Goal: Task Accomplishment & Management: Manage account settings

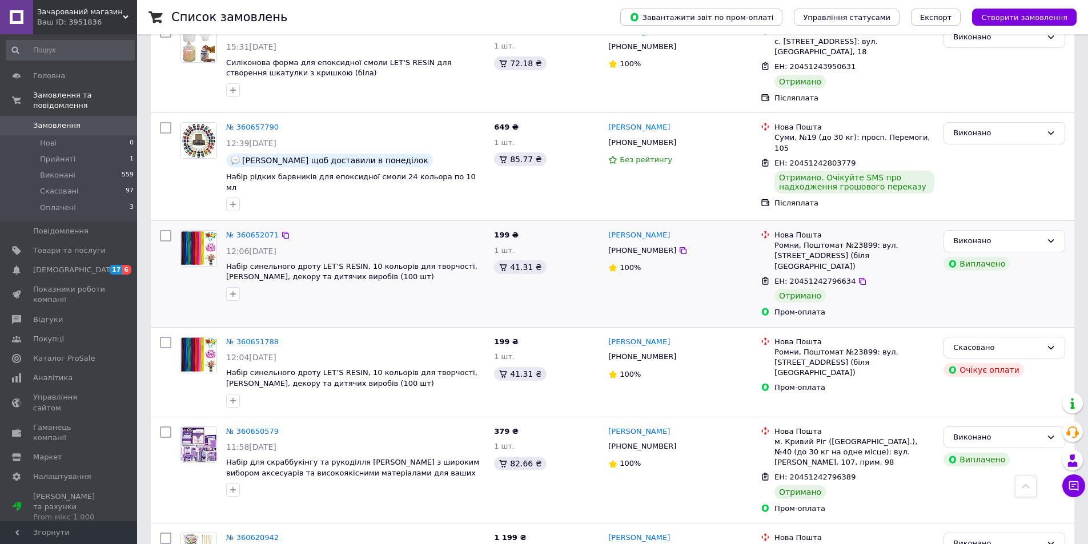
scroll to position [1640, 0]
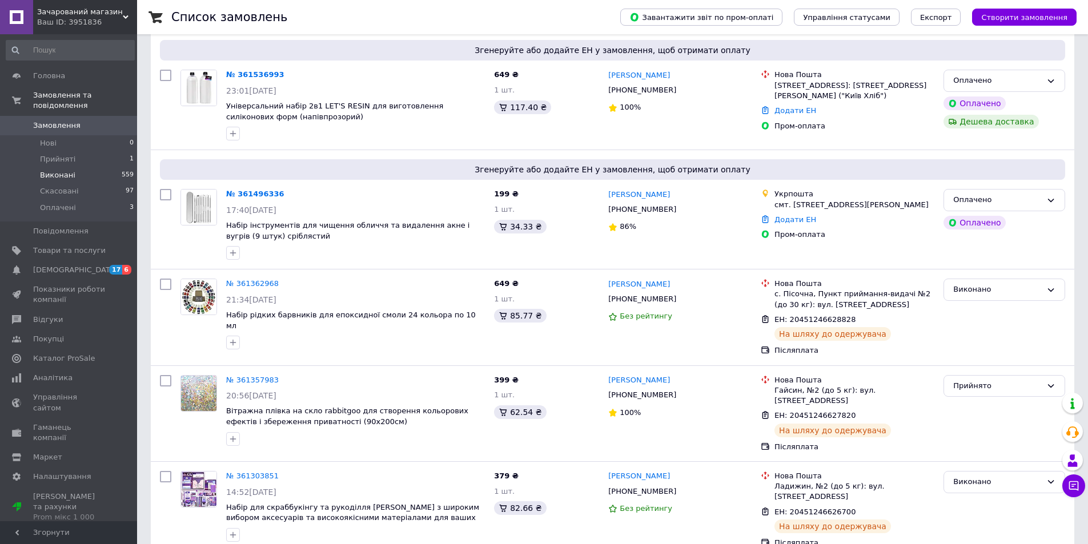
click at [92, 167] on li "Виконані 559" at bounding box center [70, 175] width 141 height 16
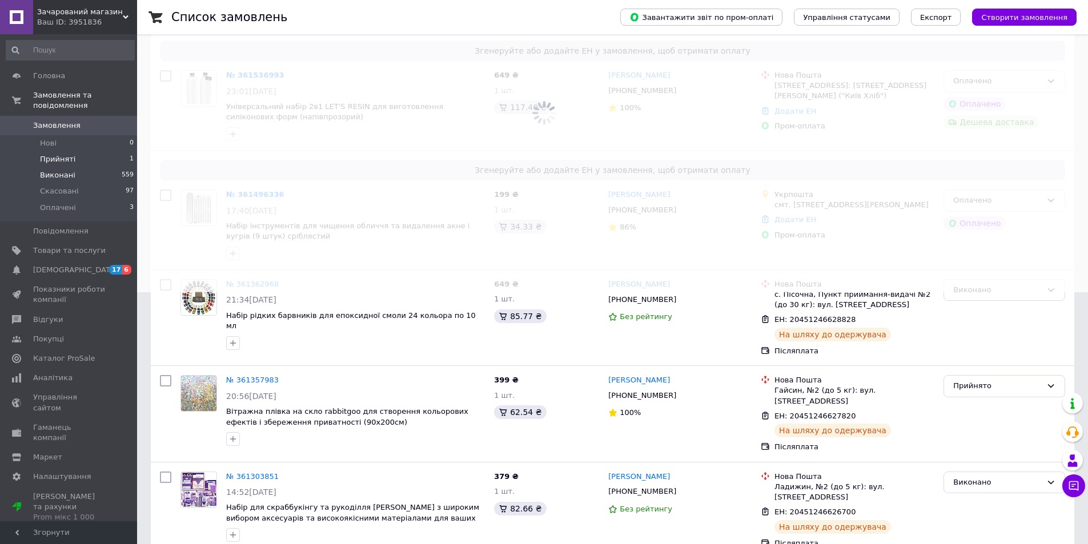
click at [87, 151] on li "Прийняті 1" at bounding box center [70, 159] width 141 height 16
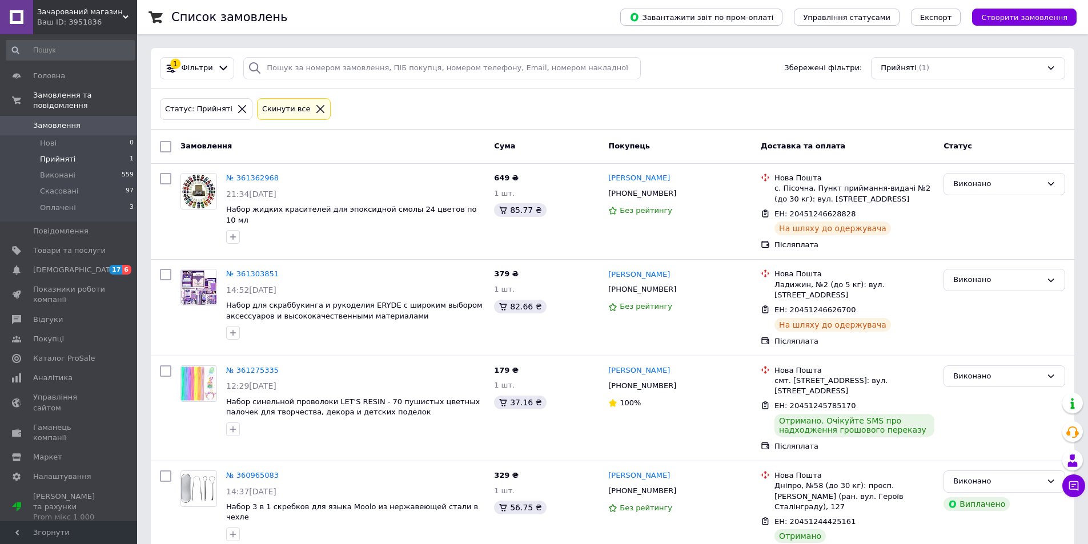
click at [61, 154] on span "Прийняті" at bounding box center [57, 159] width 35 height 10
click at [81, 170] on li "Виконані 559" at bounding box center [70, 175] width 141 height 16
click at [92, 151] on li "Прийняті 1" at bounding box center [70, 159] width 141 height 16
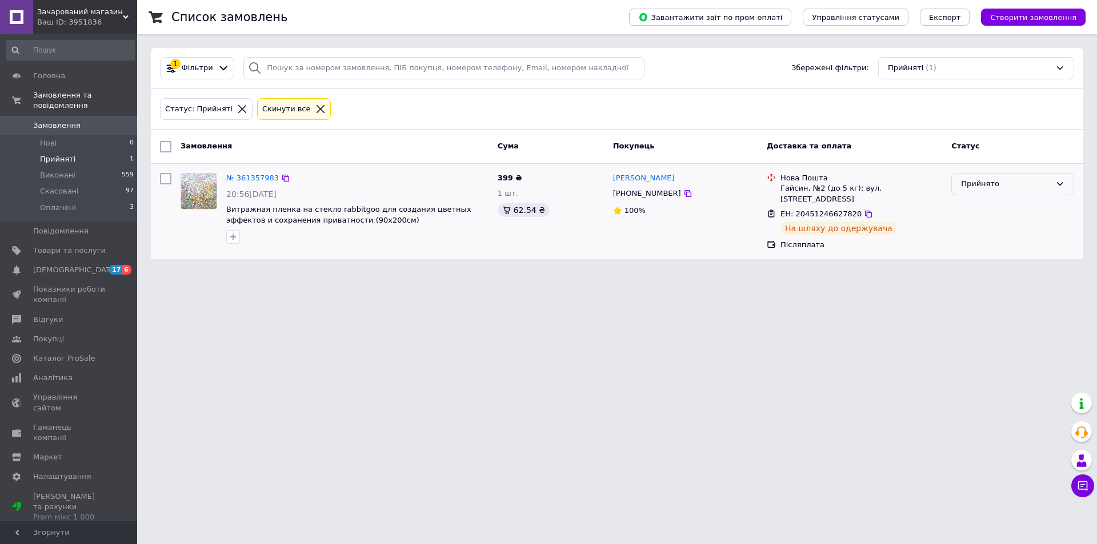
click at [986, 184] on div "Прийнято" at bounding box center [1006, 184] width 90 height 12
click at [984, 203] on li "Виконано" at bounding box center [1013, 208] width 122 height 21
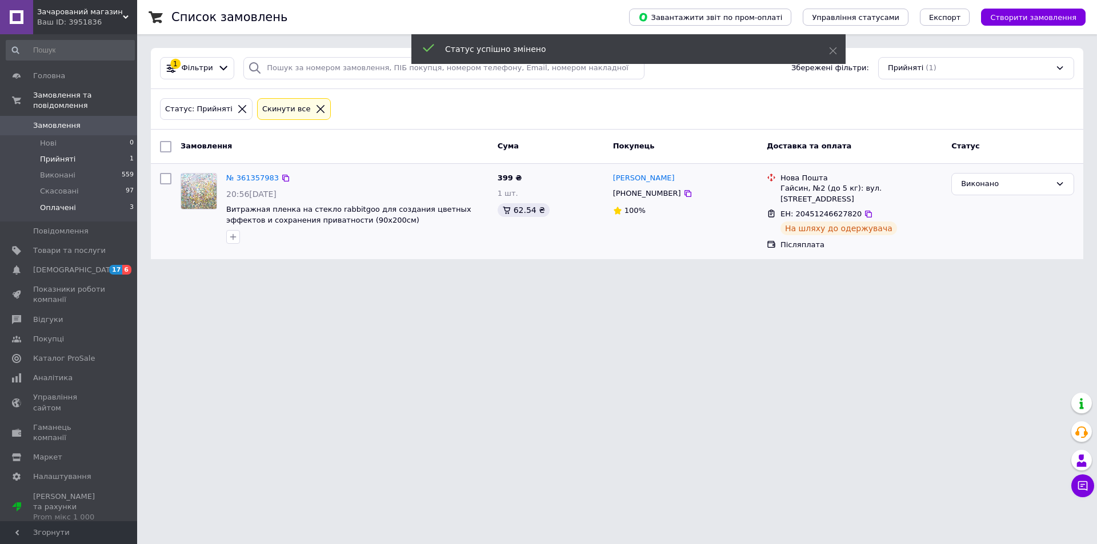
click at [110, 200] on li "Оплачені 3" at bounding box center [70, 211] width 141 height 22
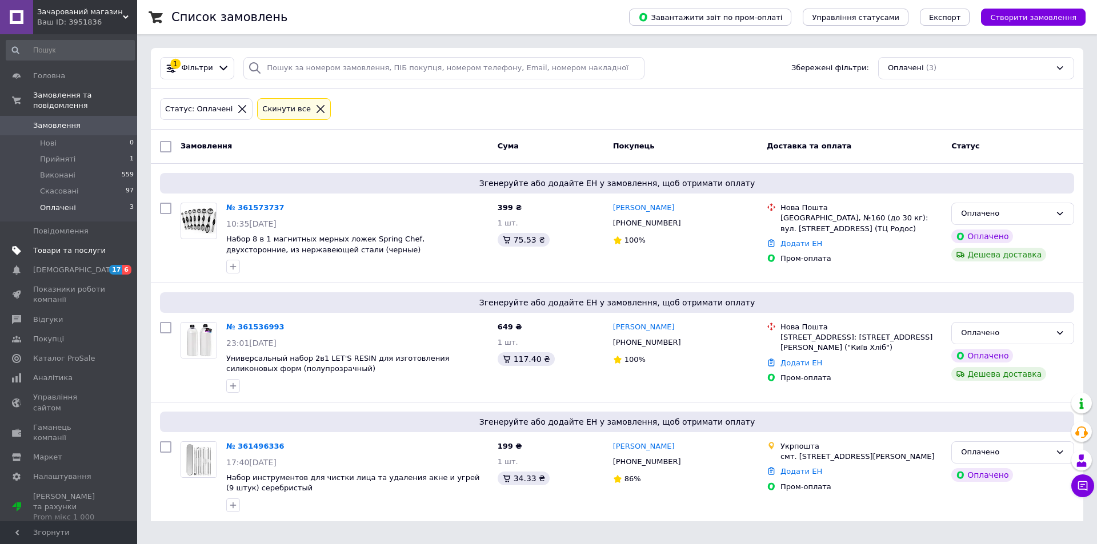
click at [65, 246] on span "Товари та послуги" at bounding box center [69, 251] width 73 height 10
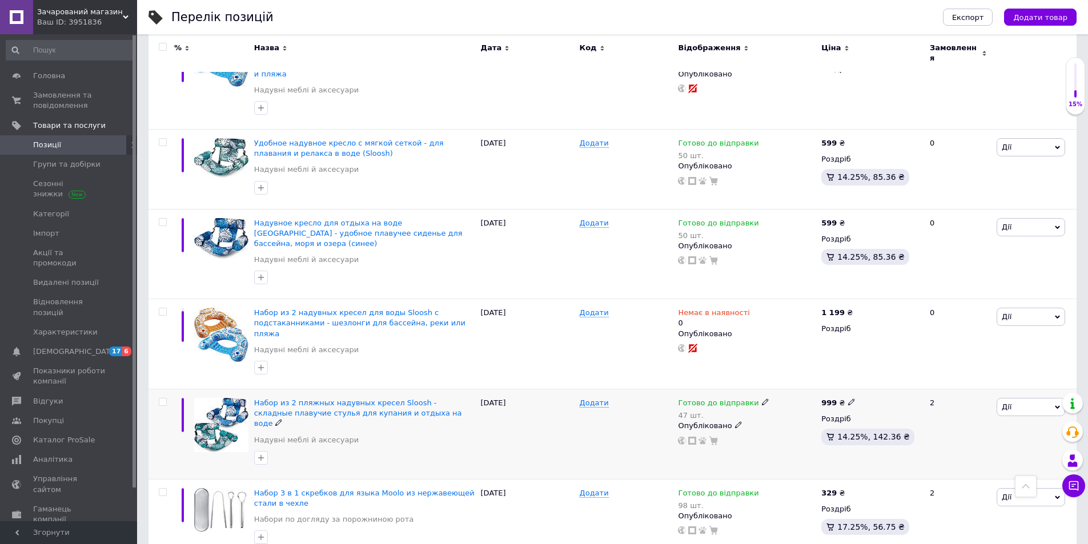
scroll to position [1326, 0]
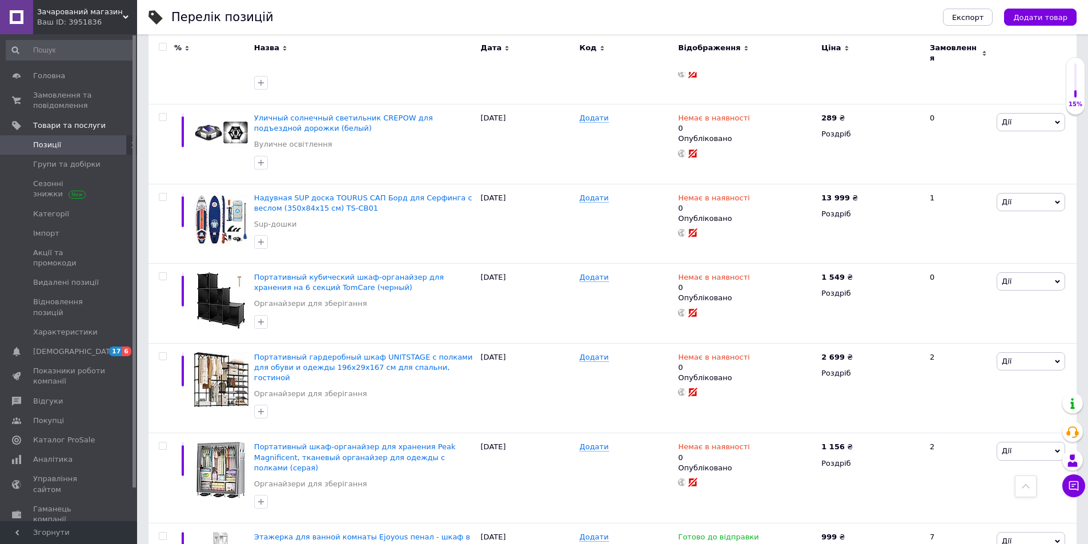
scroll to position [209, 0]
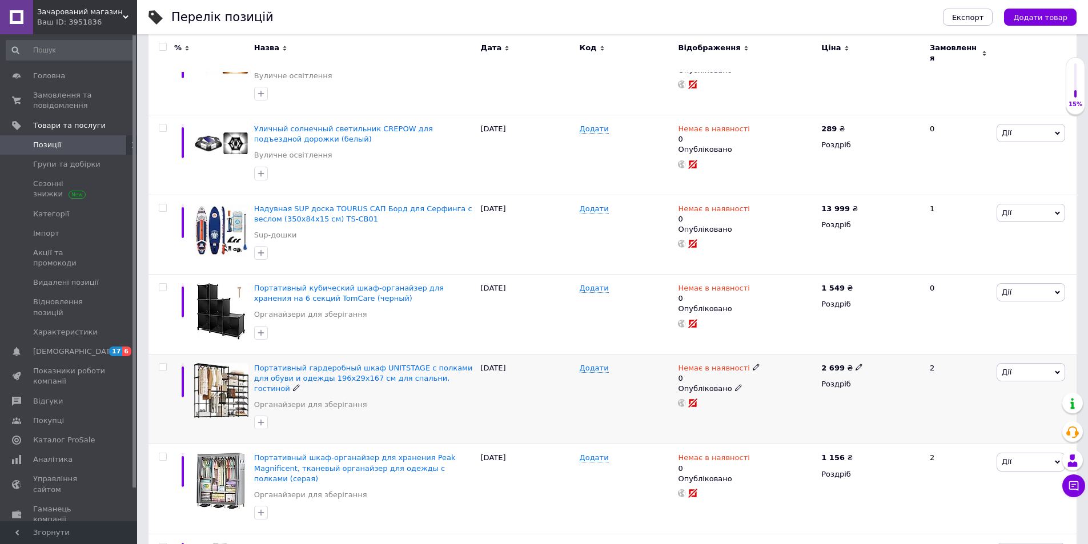
click at [753, 364] on use at bounding box center [756, 367] width 6 height 6
click at [792, 407] on li "Готово до відправки" at bounding box center [816, 414] width 109 height 16
drag, startPoint x: 776, startPoint y: 397, endPoint x: 758, endPoint y: 394, distance: 19.2
click at [758, 394] on div "Наявність Готово до відправки В наявності Немає в наявності Під замовлення Зали…" at bounding box center [832, 379] width 155 height 103
type input "10"
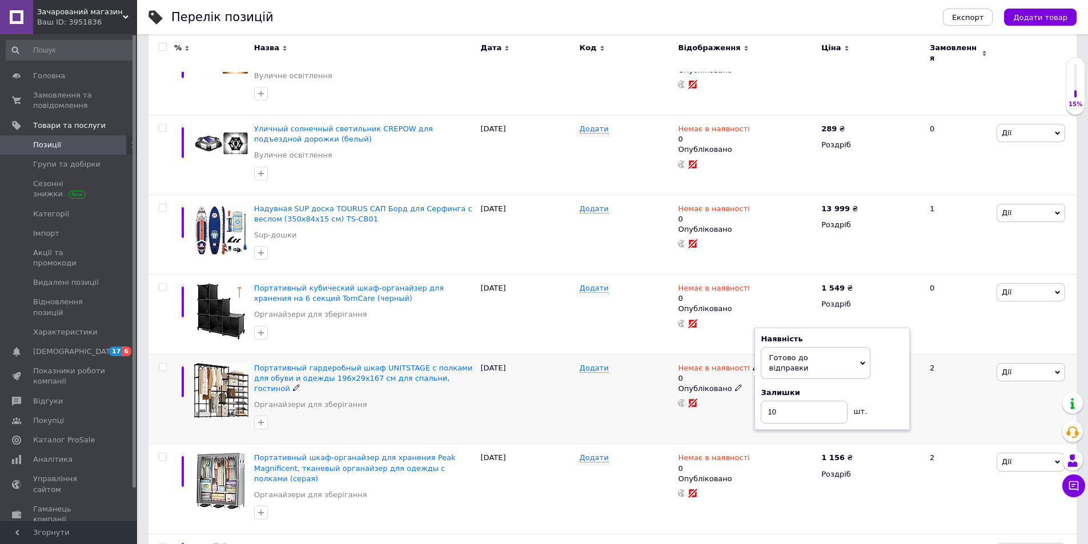
click at [650, 389] on div "Додати" at bounding box center [626, 399] width 99 height 90
click at [375, 364] on span "Портативный гардеробный шкаф UNITSTAGE с полками для обуви и одежды 196x29x167 …" at bounding box center [363, 378] width 219 height 29
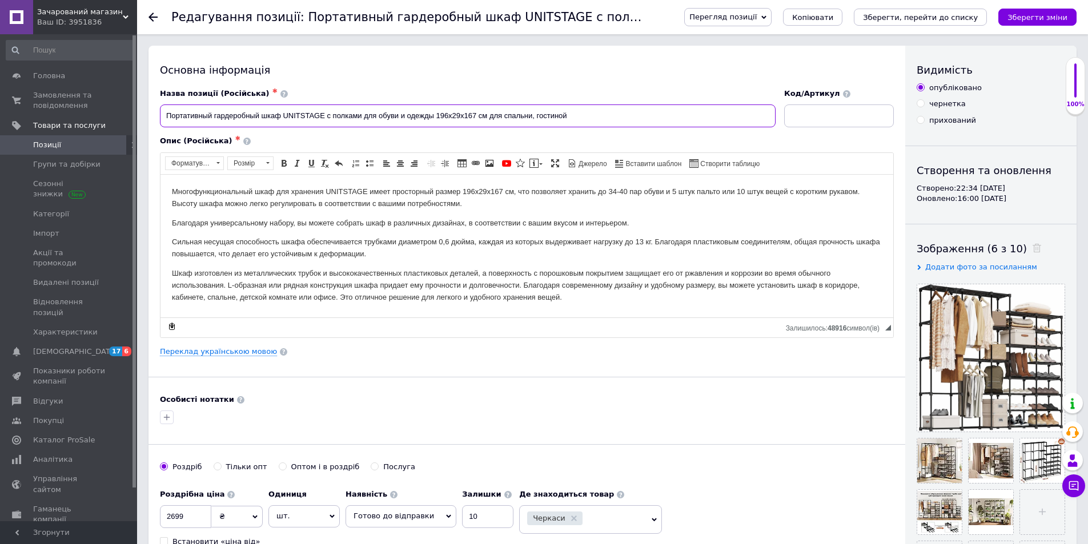
drag, startPoint x: 571, startPoint y: 118, endPoint x: 165, endPoint y: 125, distance: 406.2
click at [165, 125] on input "Портативный гардеробный шкаф UNITSTAGE с полками для обуви и одежды 196x29x167 …" at bounding box center [468, 116] width 616 height 23
click at [223, 354] on link "Переклад українською мовою" at bounding box center [218, 351] width 117 height 9
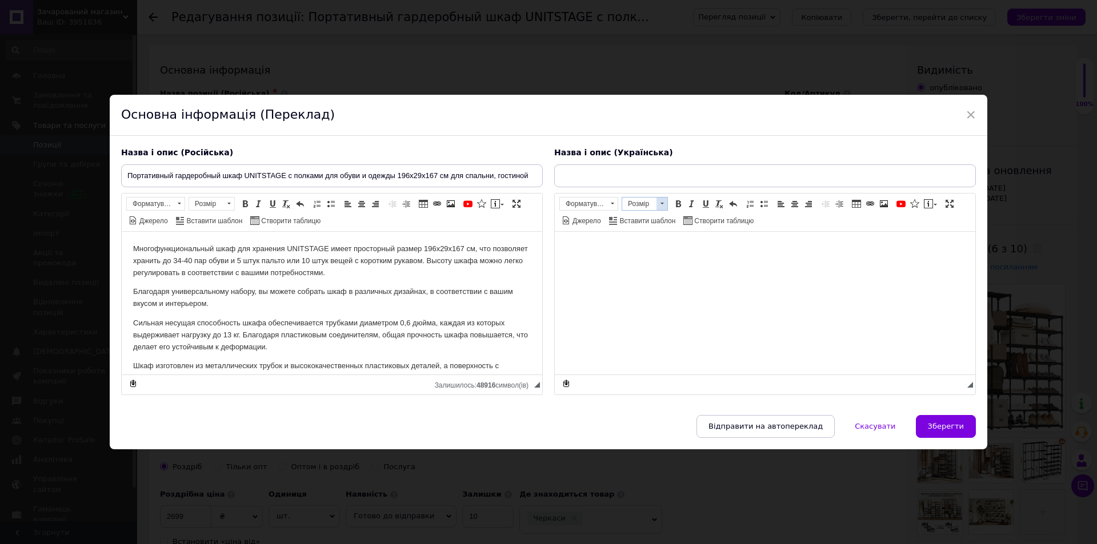
type input "Портативна гардеробна шафа UNITSTAGE з полицями для взуття та одягу 196x29x167 …"
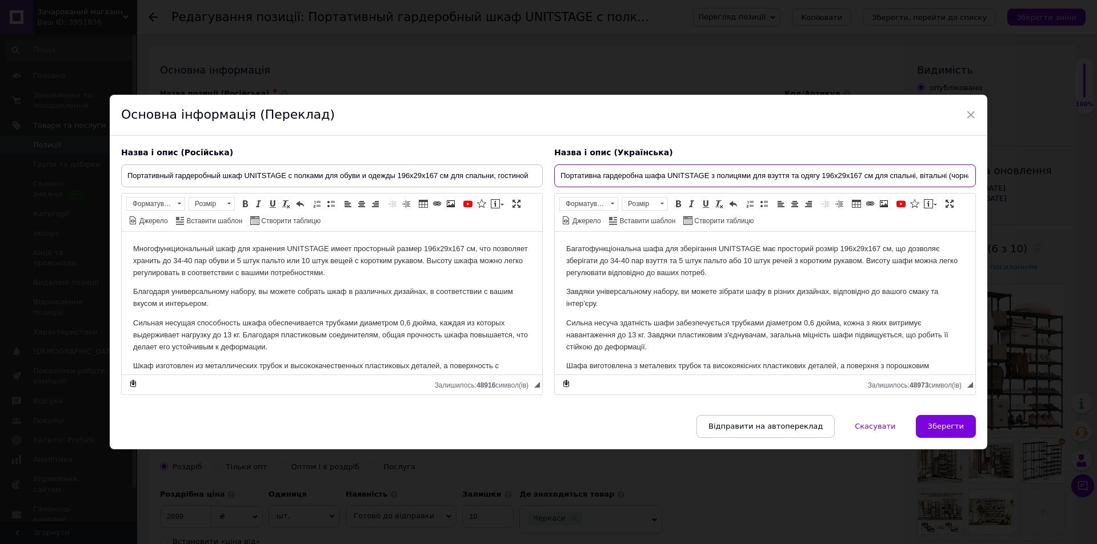
scroll to position [0, 7]
drag, startPoint x: 560, startPoint y: 174, endPoint x: 970, endPoint y: 186, distance: 409.8
click at [970, 186] on input "Портативна гардеробна шафа UNITSTAGE з полицями для взуття та одягу 196x29x167 …" at bounding box center [765, 176] width 422 height 23
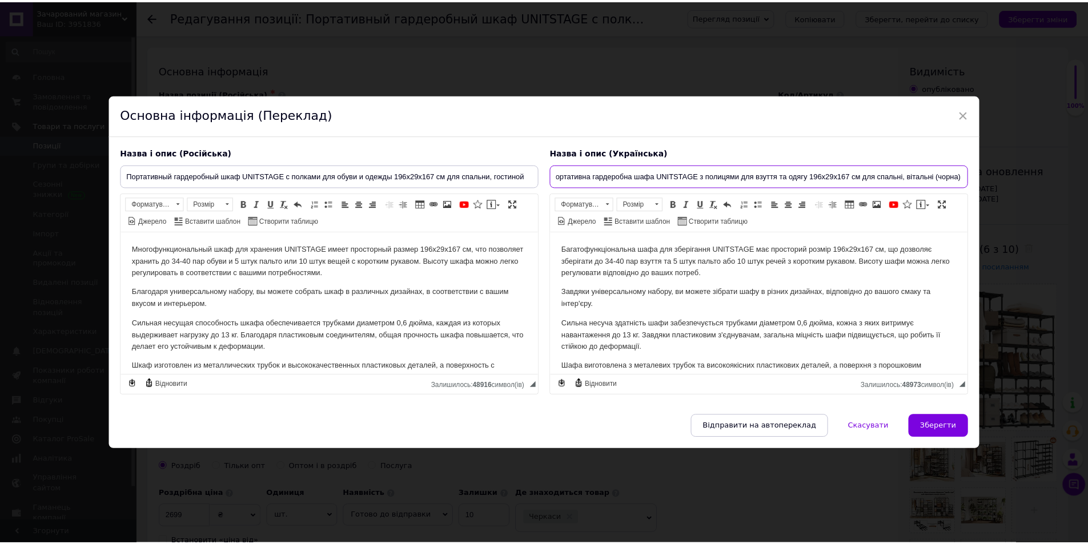
scroll to position [0, 0]
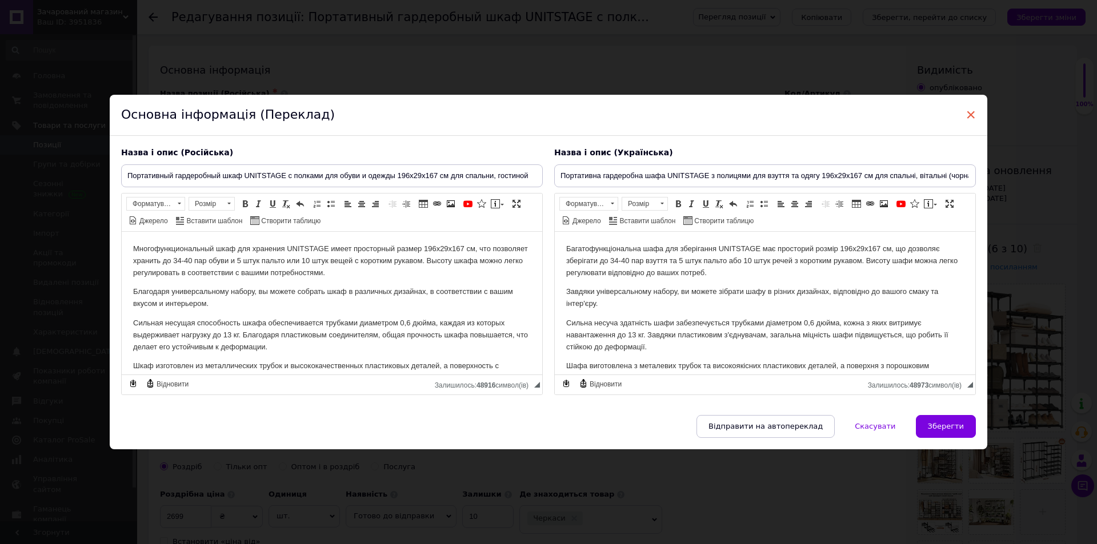
click at [967, 111] on span "×" at bounding box center [970, 114] width 10 height 19
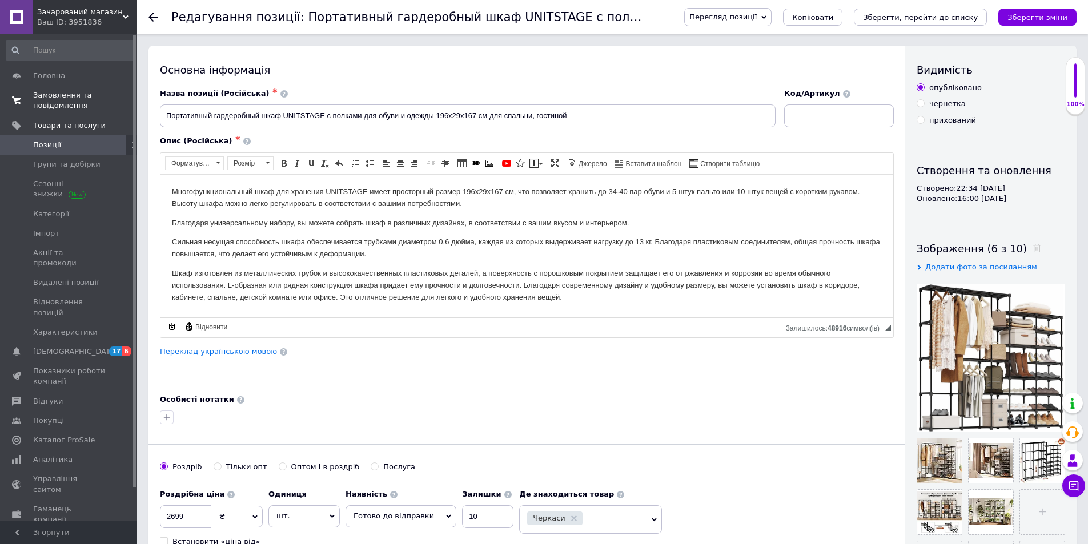
click at [97, 101] on span "Замовлення та повідомлення" at bounding box center [69, 100] width 73 height 21
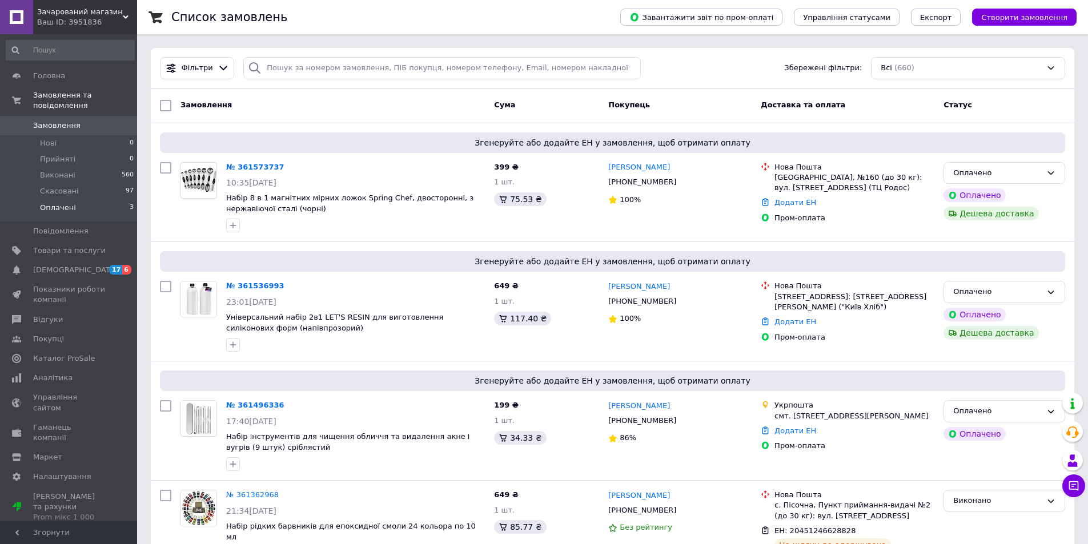
click at [93, 200] on li "Оплачені 3" at bounding box center [70, 211] width 141 height 22
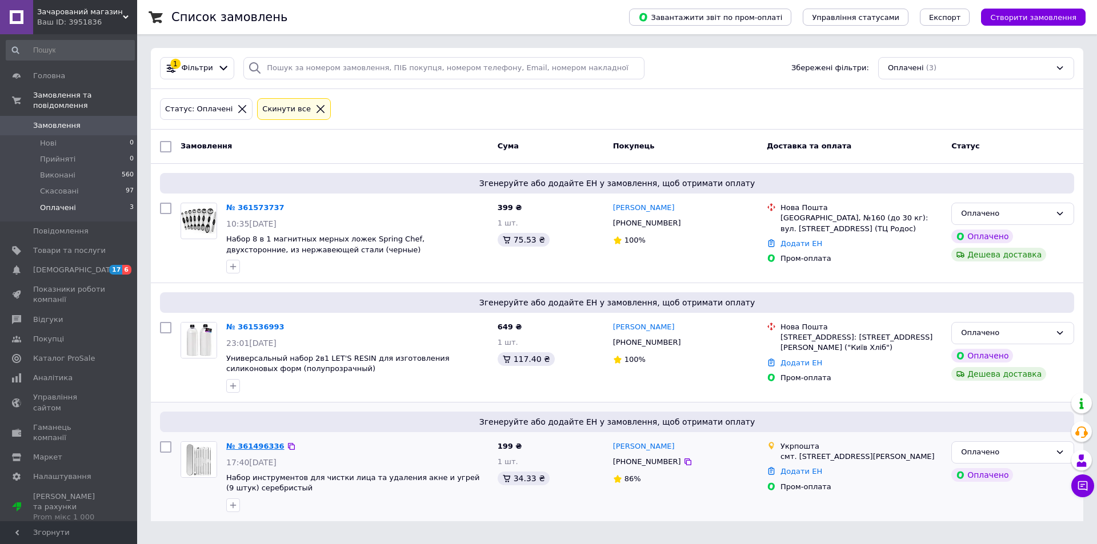
click at [261, 448] on link "№ 361496336" at bounding box center [255, 446] width 58 height 9
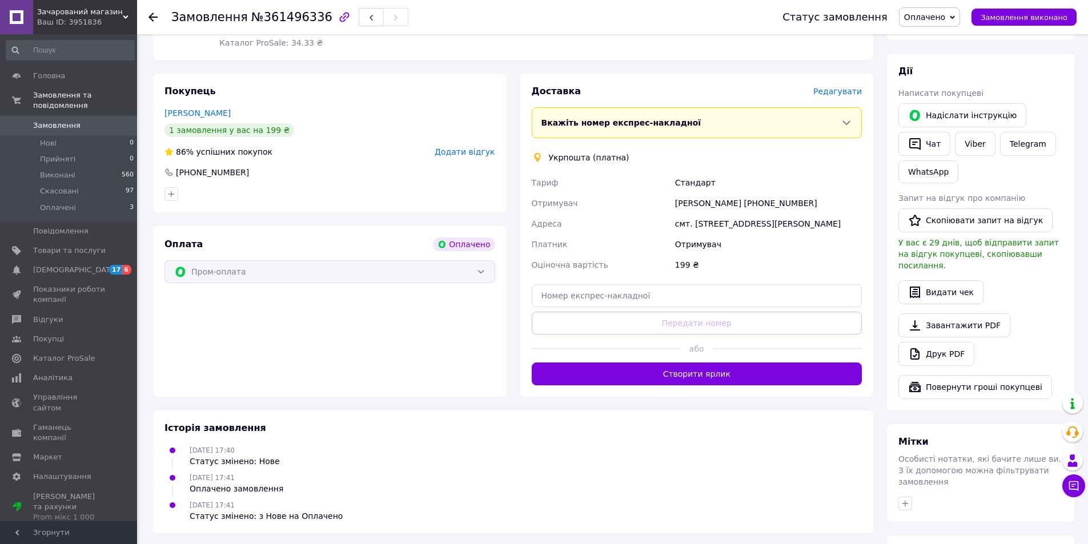
scroll to position [286, 0]
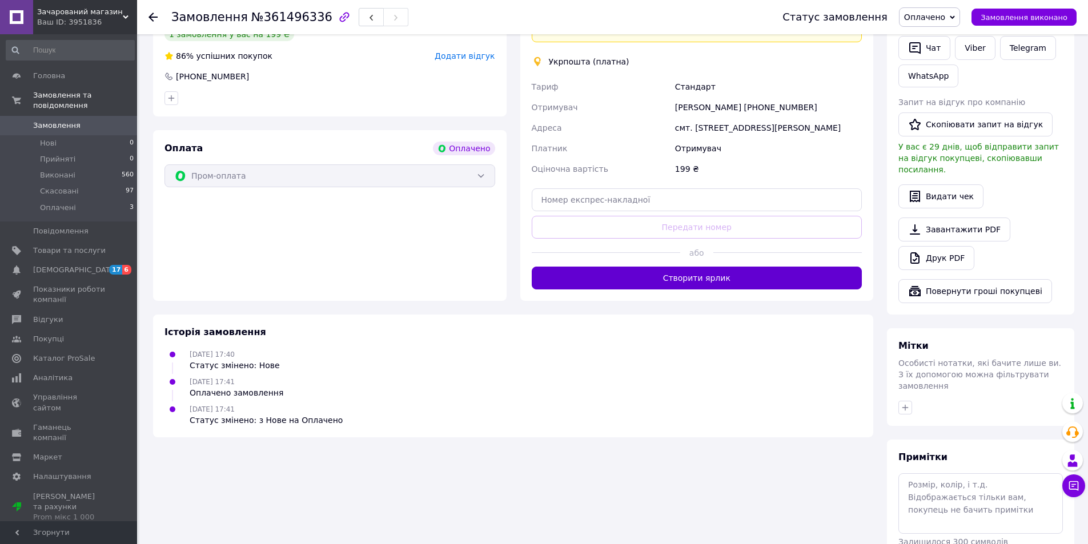
click at [616, 290] on button "Створити ярлик" at bounding box center [697, 278] width 331 height 23
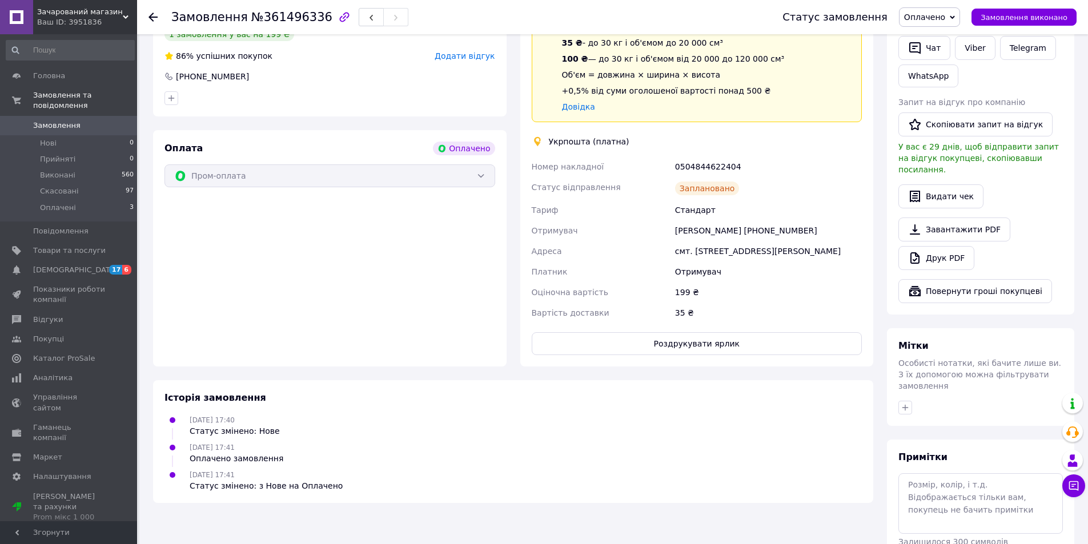
click at [920, 19] on span "Оплачено" at bounding box center [924, 17] width 41 height 9
click at [945, 54] on li "Виконано" at bounding box center [930, 57] width 60 height 17
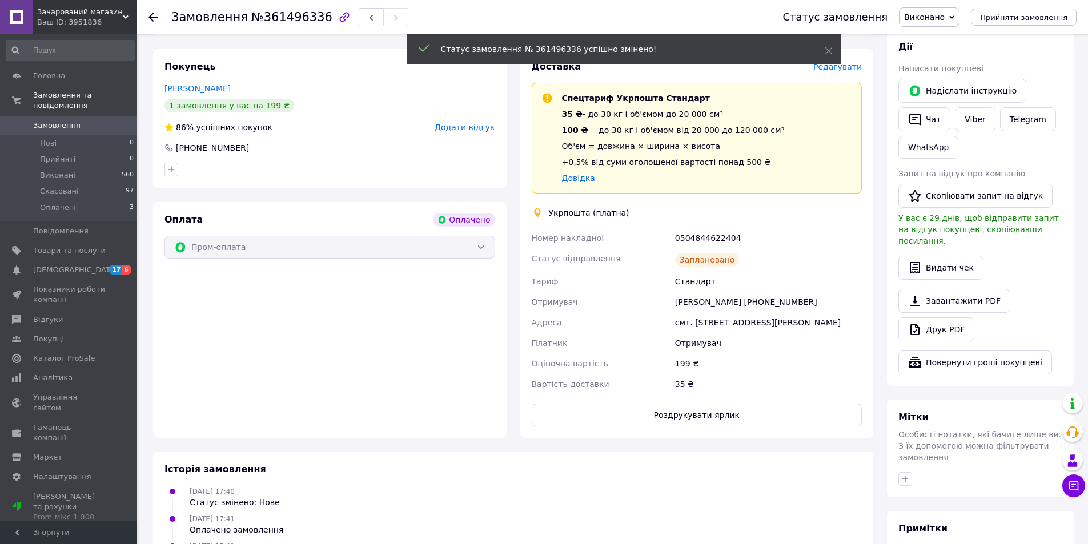
scroll to position [229, 0]
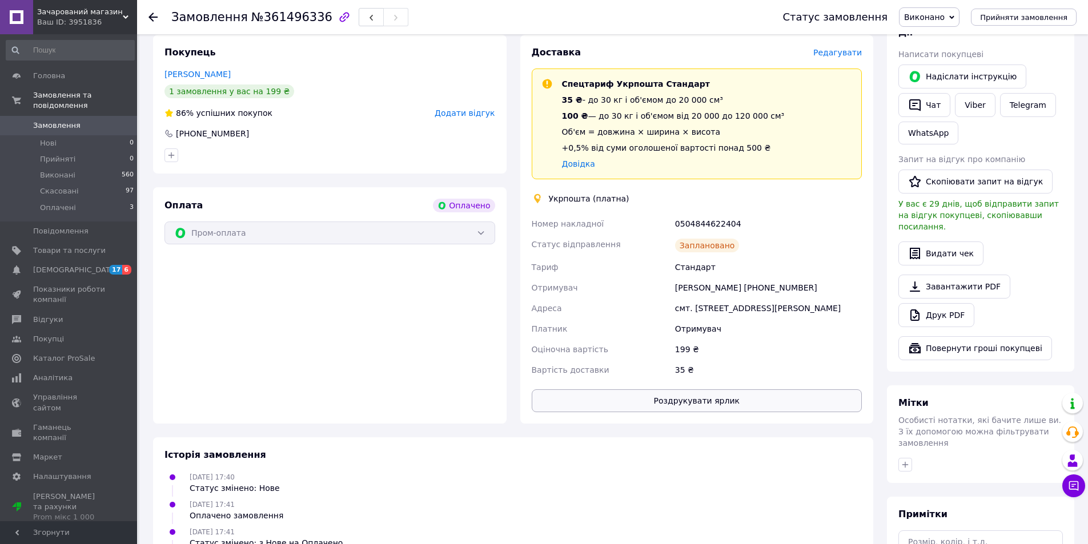
click at [752, 412] on button "Роздрукувати ярлик" at bounding box center [697, 401] width 331 height 23
click at [115, 200] on li "Оплачені 3" at bounding box center [70, 211] width 141 height 22
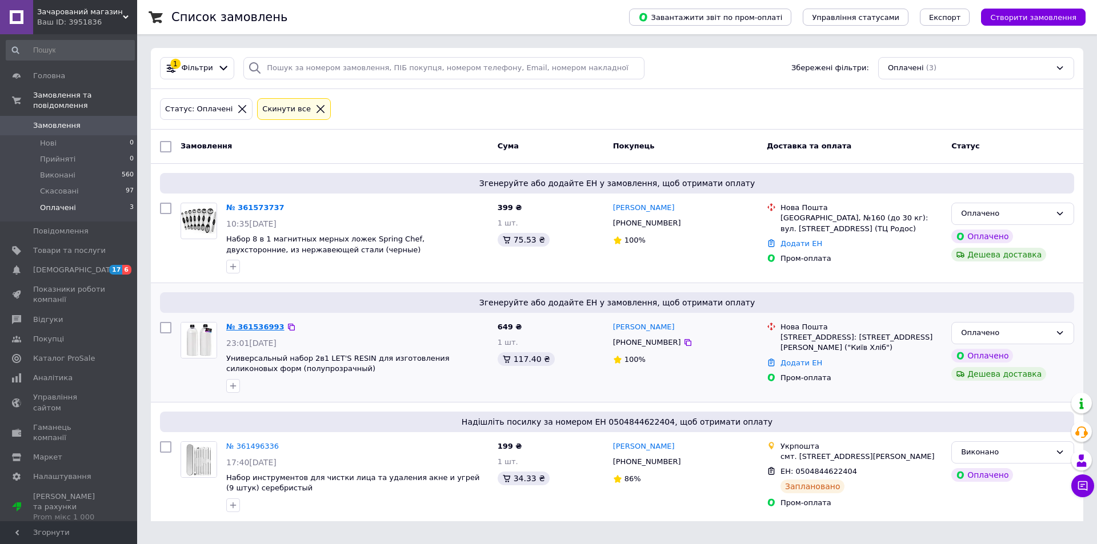
click at [248, 326] on link "№ 361536993" at bounding box center [255, 327] width 58 height 9
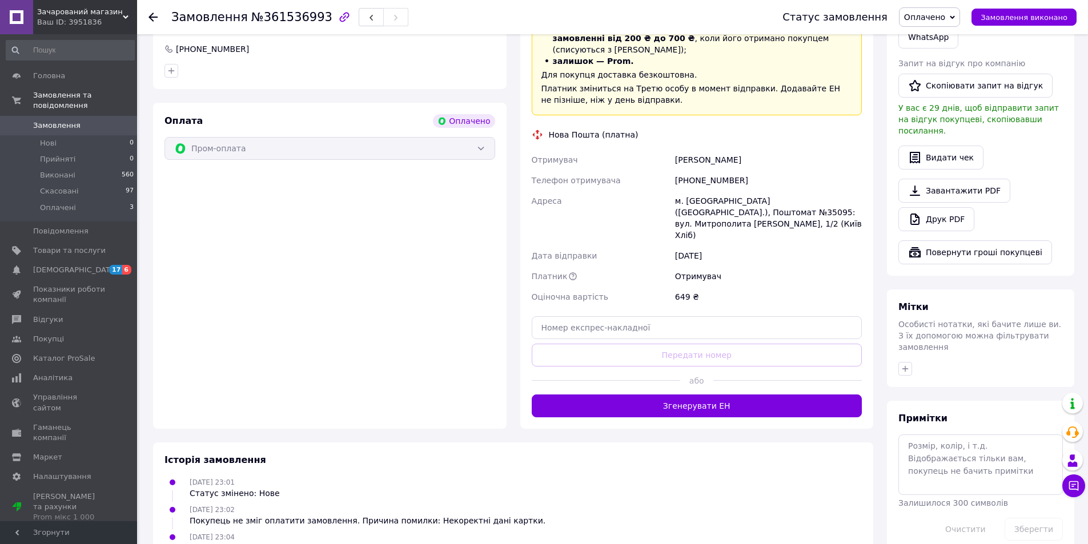
scroll to position [341, 0]
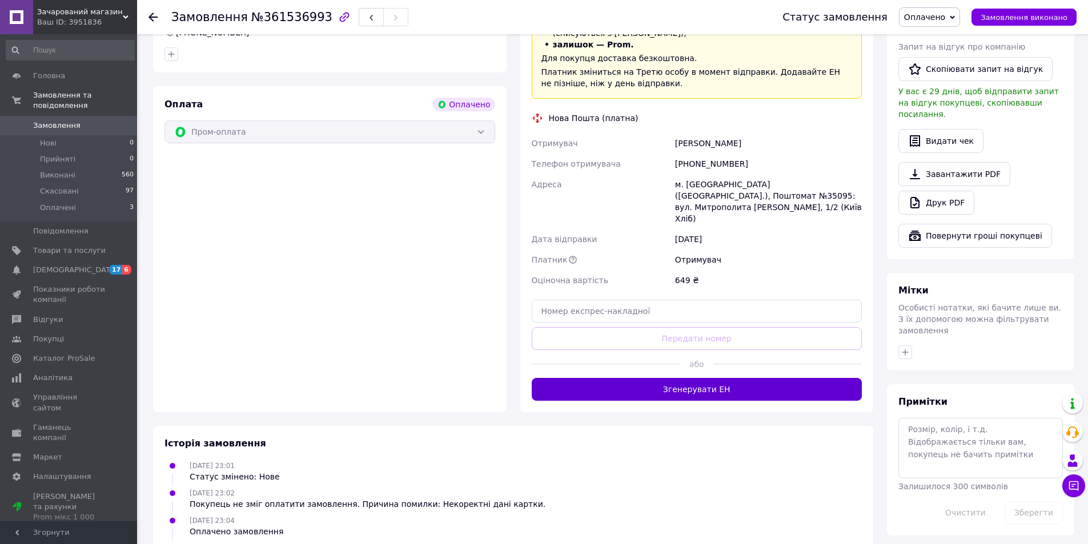
click at [589, 378] on button "Згенерувати ЕН" at bounding box center [697, 389] width 331 height 23
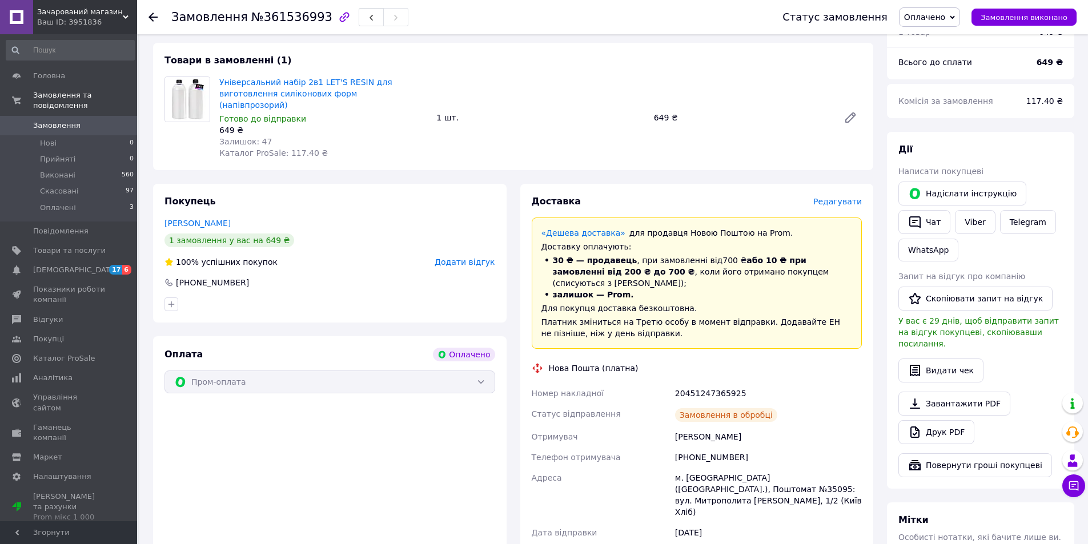
scroll to position [78, 0]
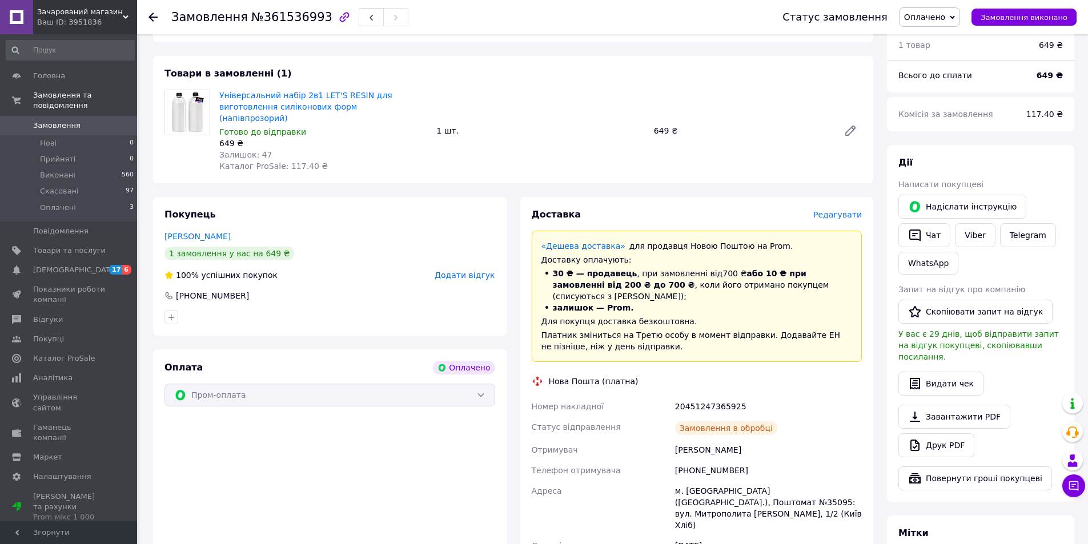
click at [940, 26] on span "Оплачено" at bounding box center [929, 16] width 61 height 19
click at [939, 50] on li "Виконано" at bounding box center [930, 57] width 60 height 17
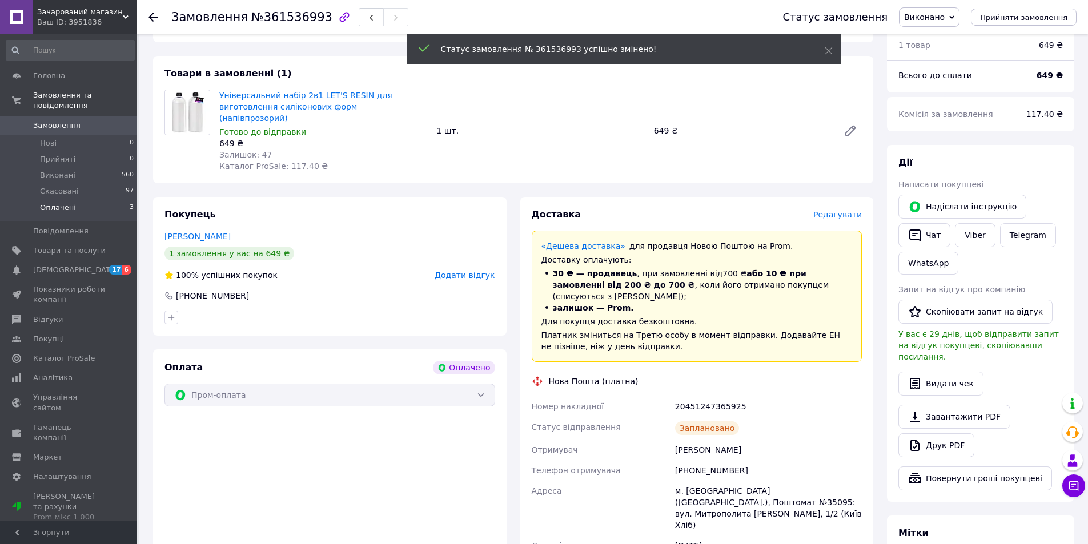
click at [100, 200] on li "Оплачені 3" at bounding box center [70, 211] width 141 height 22
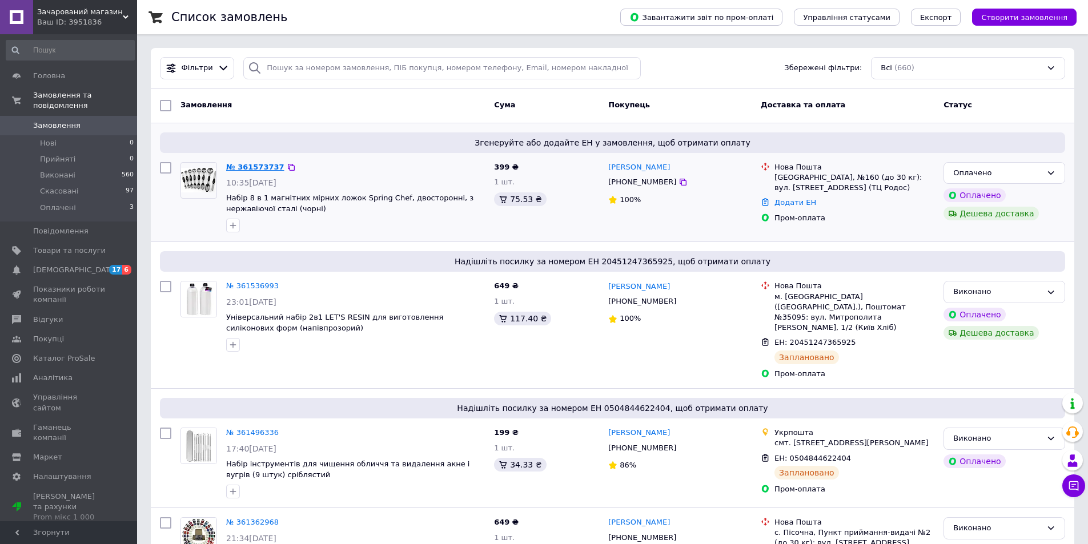
click at [254, 166] on link "№ 361573737" at bounding box center [255, 167] width 58 height 9
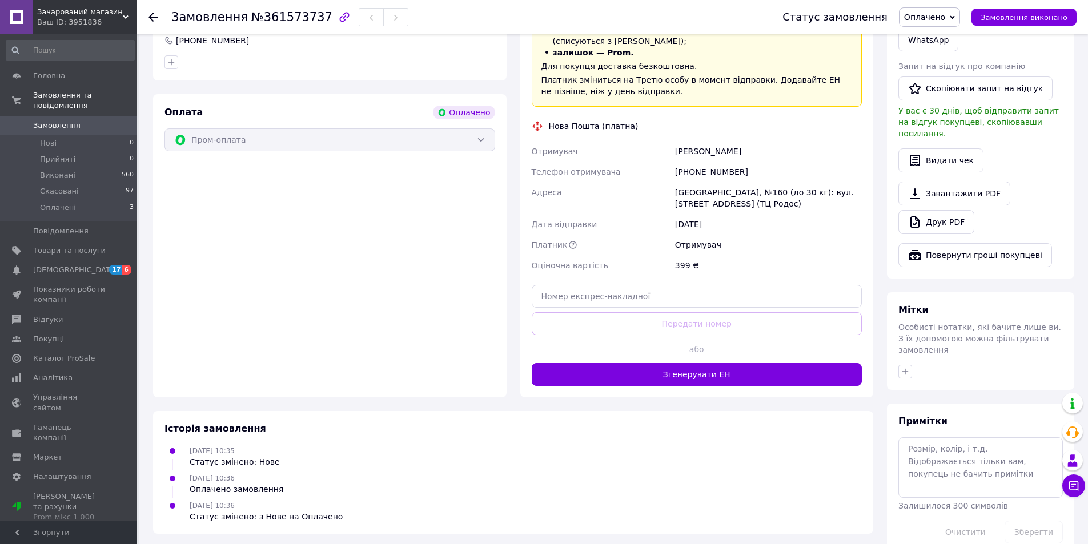
scroll to position [323, 0]
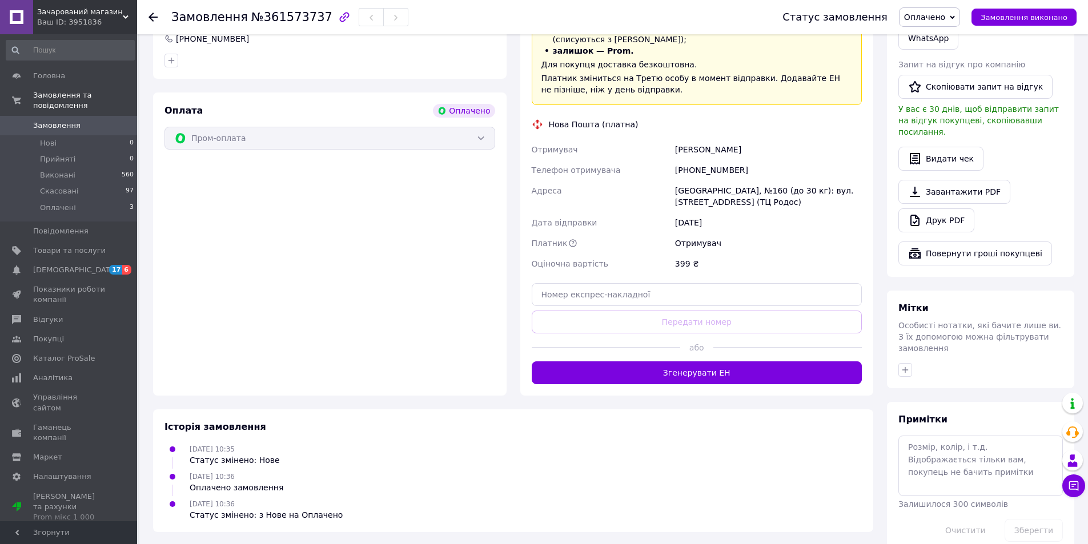
click at [602, 348] on div at bounding box center [606, 348] width 149 height 28
click at [605, 362] on button "Згенерувати ЕН" at bounding box center [697, 373] width 331 height 23
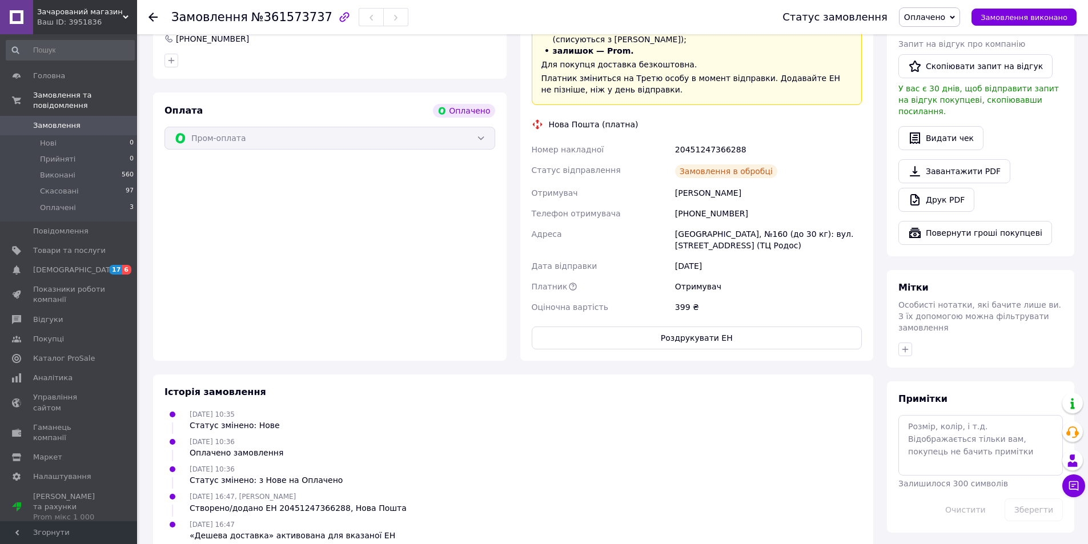
click at [927, 21] on span "Оплачено" at bounding box center [924, 17] width 41 height 9
click at [931, 58] on li "Виконано" at bounding box center [930, 57] width 60 height 17
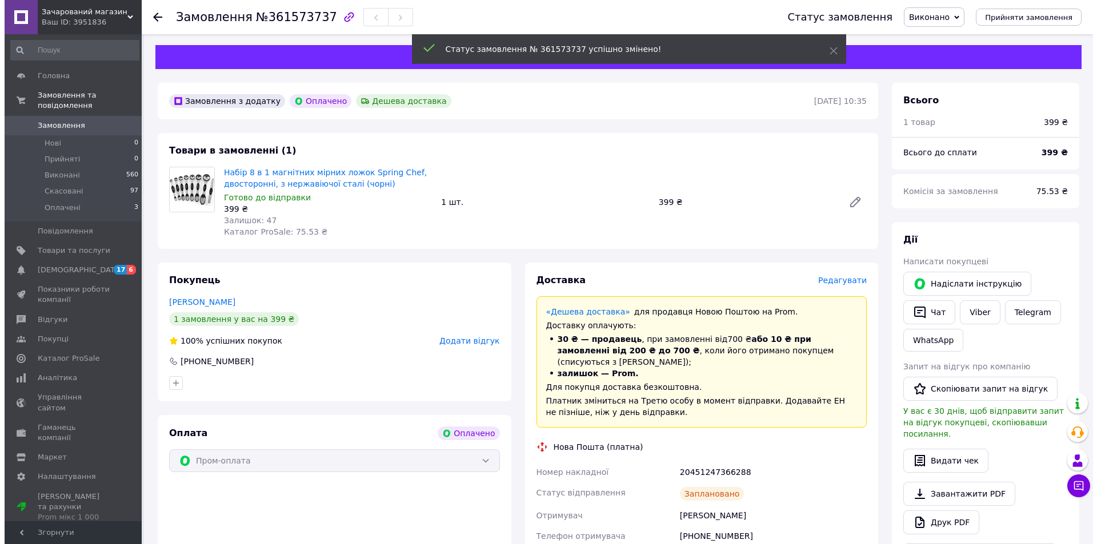
scroll to position [0, 0]
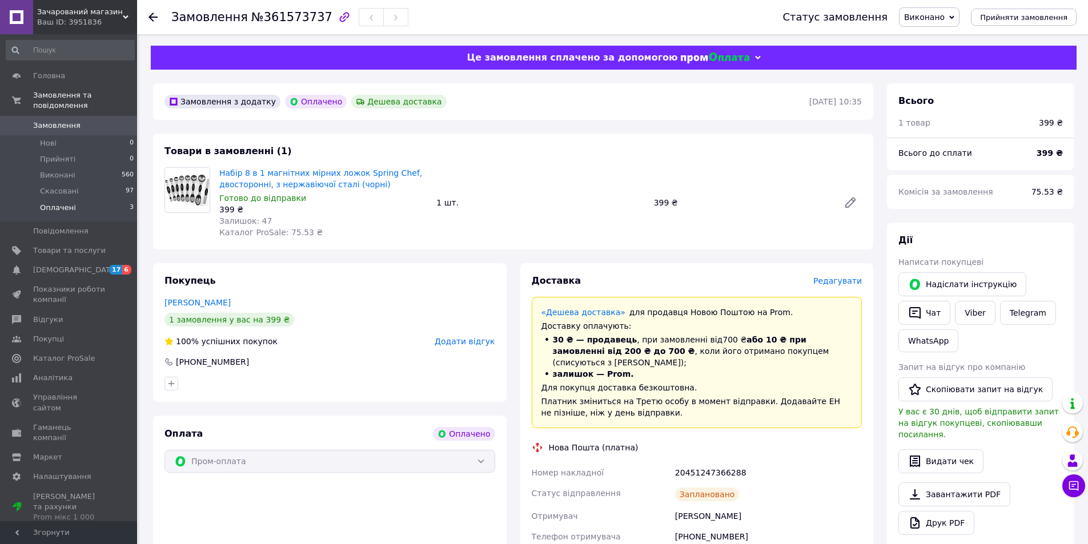
click at [121, 201] on li "Оплачені 3" at bounding box center [70, 211] width 141 height 22
